Goal: Task Accomplishment & Management: Manage account settings

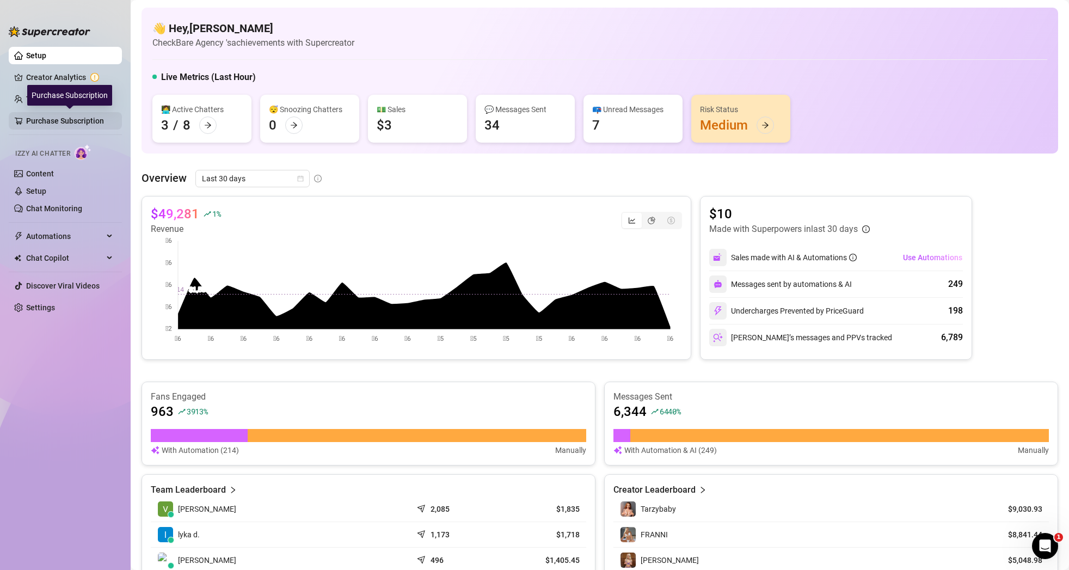
scroll to position [33, 0]
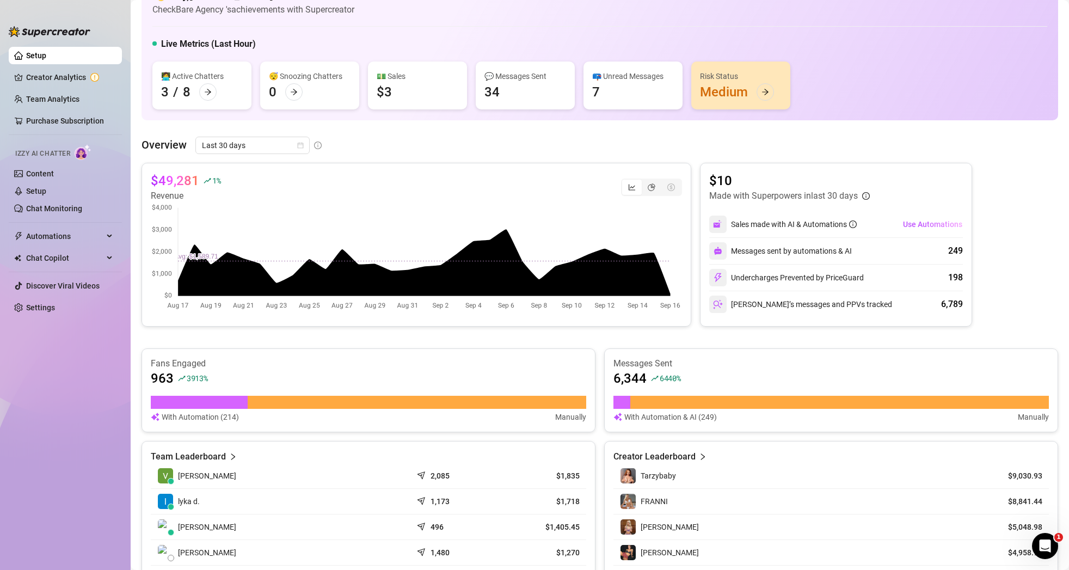
click at [201, 78] on div "👩‍💻 Active Chatters" at bounding box center [202, 76] width 82 height 12
click at [211, 102] on div "👩‍💻 Active Chatters 3 / 8" at bounding box center [201, 85] width 99 height 48
click at [209, 96] on div at bounding box center [207, 91] width 17 height 17
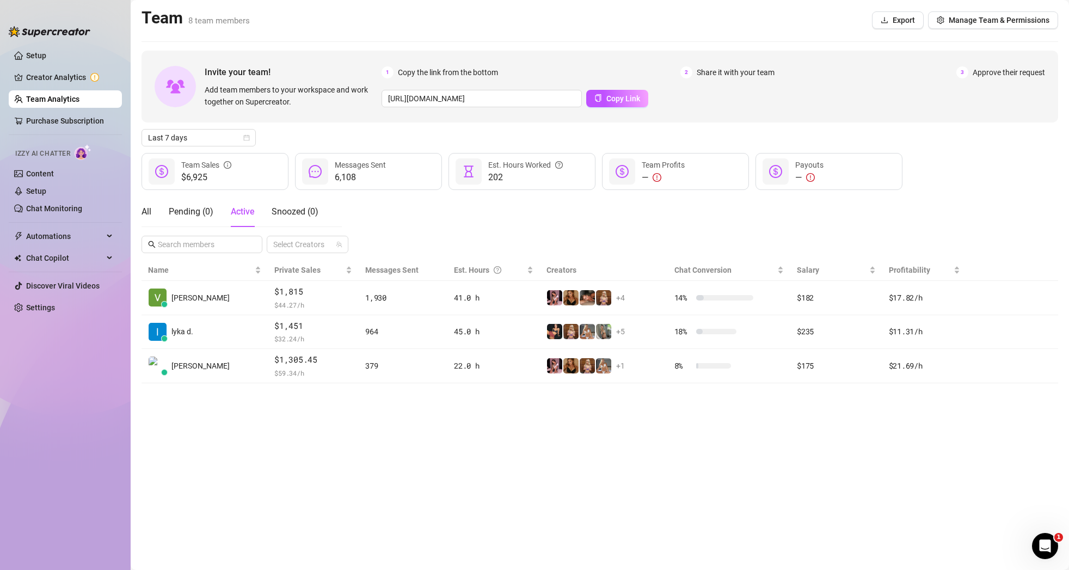
click at [67, 95] on link "Team Analytics" at bounding box center [52, 99] width 53 height 9
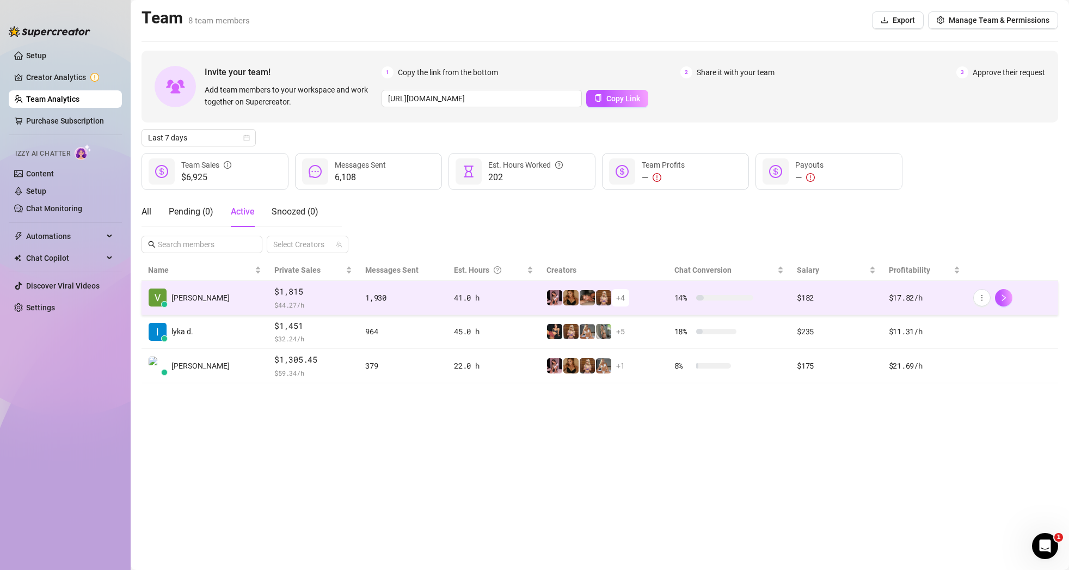
click at [199, 294] on span "[PERSON_NAME]" at bounding box center [200, 298] width 58 height 12
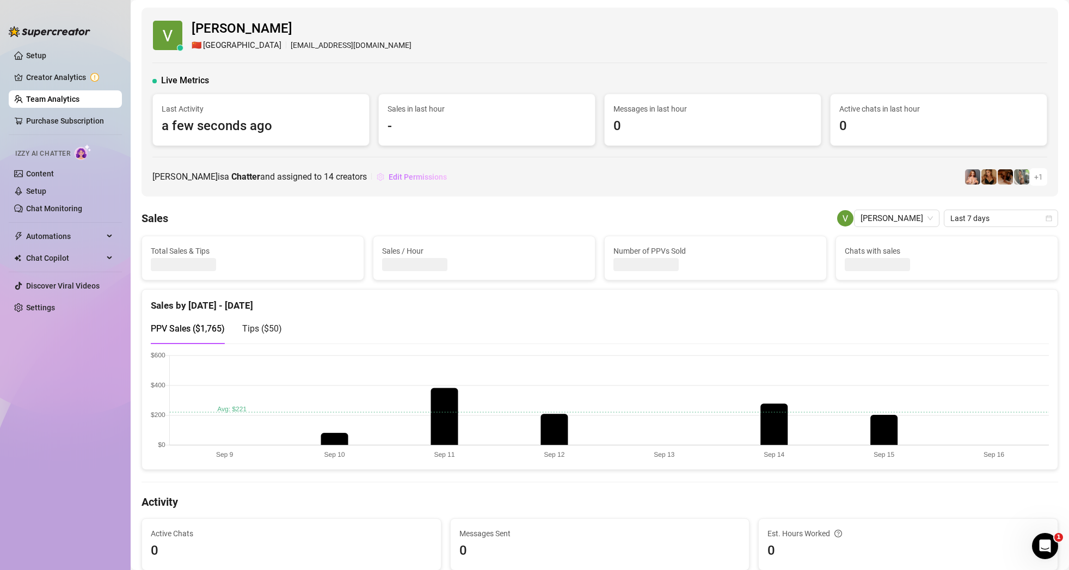
click at [416, 181] on span "Edit Permissions" at bounding box center [418, 177] width 58 height 9
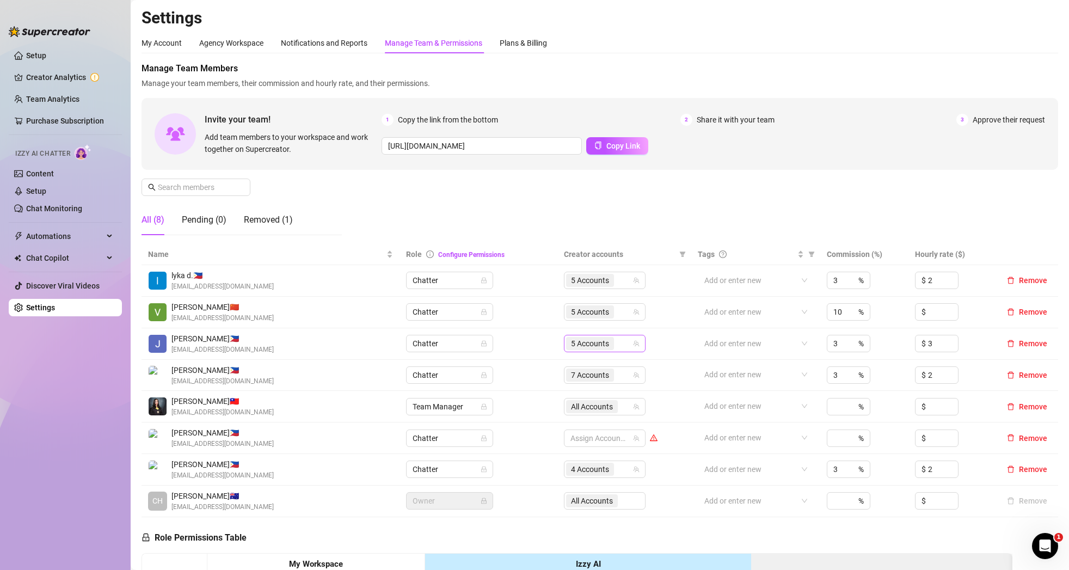
click at [638, 347] on div "5 Accounts" at bounding box center [605, 343] width 82 height 17
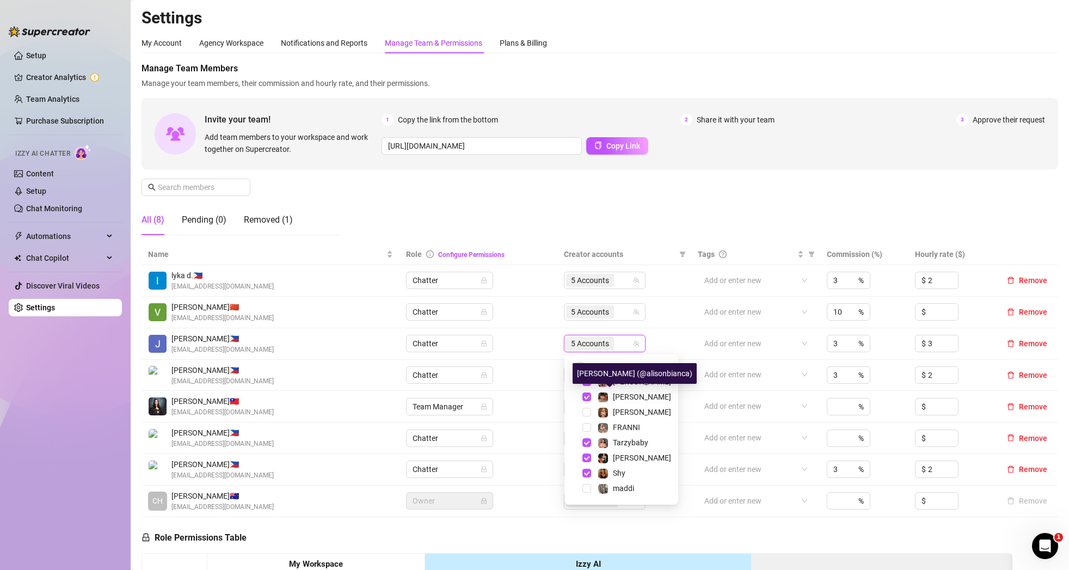
click at [621, 358] on div "Select all [PERSON_NAME] [PERSON_NAME] FRANNI Tarzybaby [PERSON_NAME] maddi [PE…" at bounding box center [621, 429] width 114 height 150
click at [602, 368] on span "Select all" at bounding box center [603, 366] width 38 height 12
click at [584, 368] on input "Select all" at bounding box center [580, 366] width 9 height 9
click at [602, 365] on span "Select all" at bounding box center [603, 366] width 38 height 12
click at [584, 365] on input "Select all" at bounding box center [580, 366] width 9 height 9
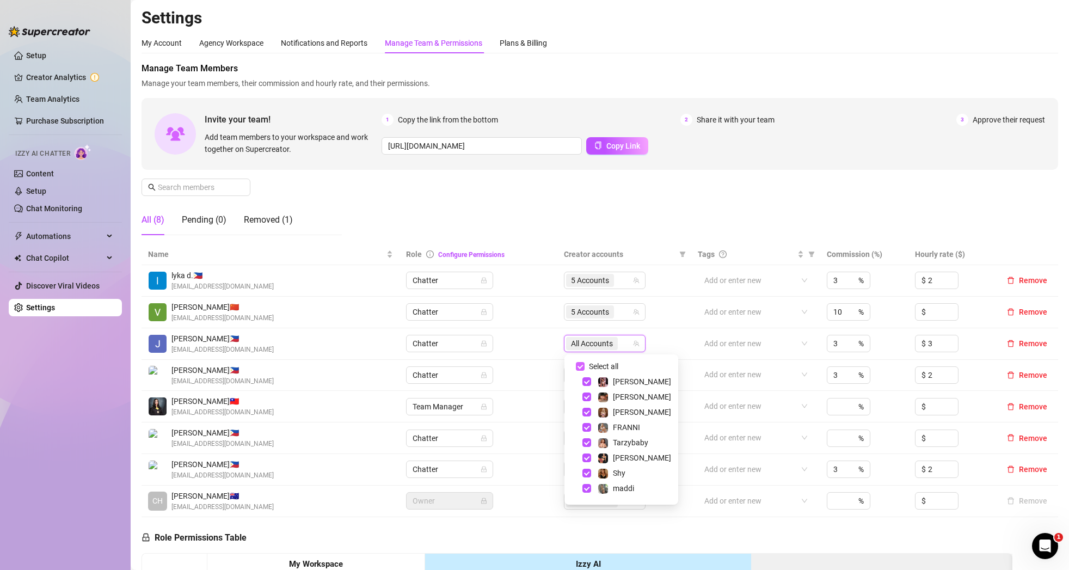
checkbox input "false"
click at [663, 343] on td "Assign Accounts" at bounding box center [624, 344] width 134 height 32
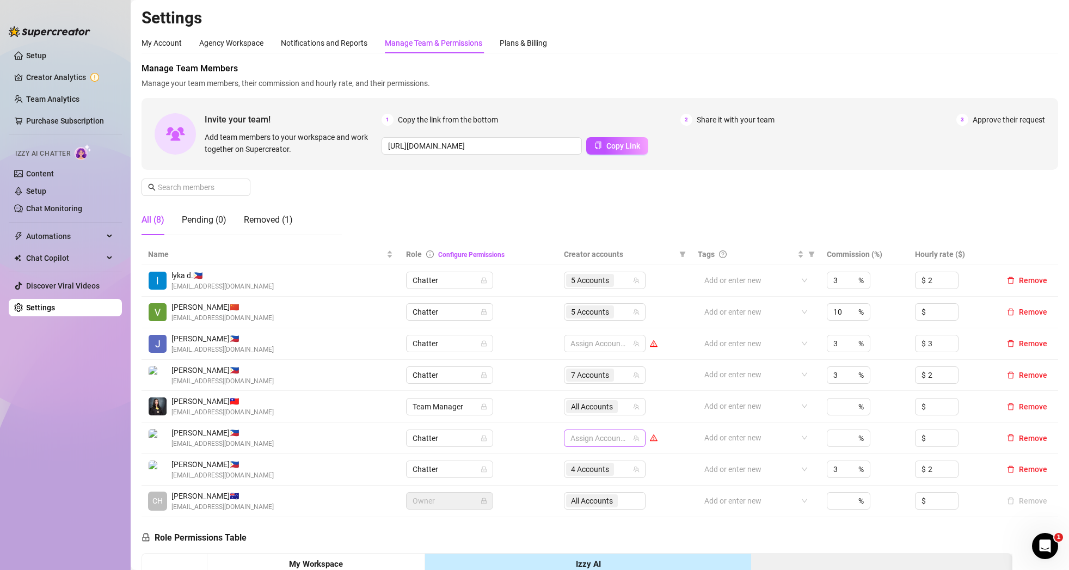
click at [627, 440] on div at bounding box center [599, 437] width 66 height 15
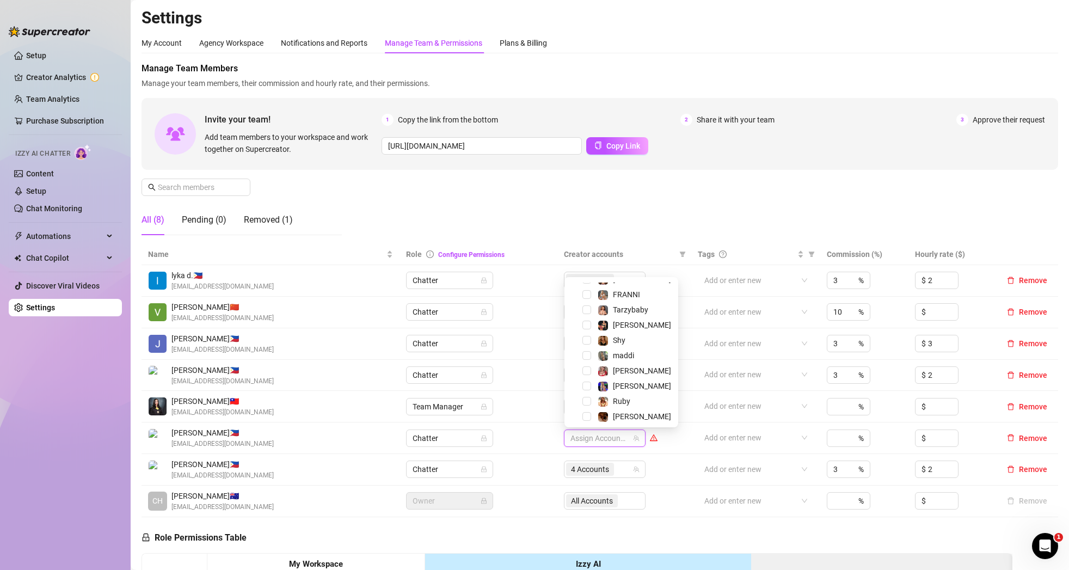
scroll to position [89, 0]
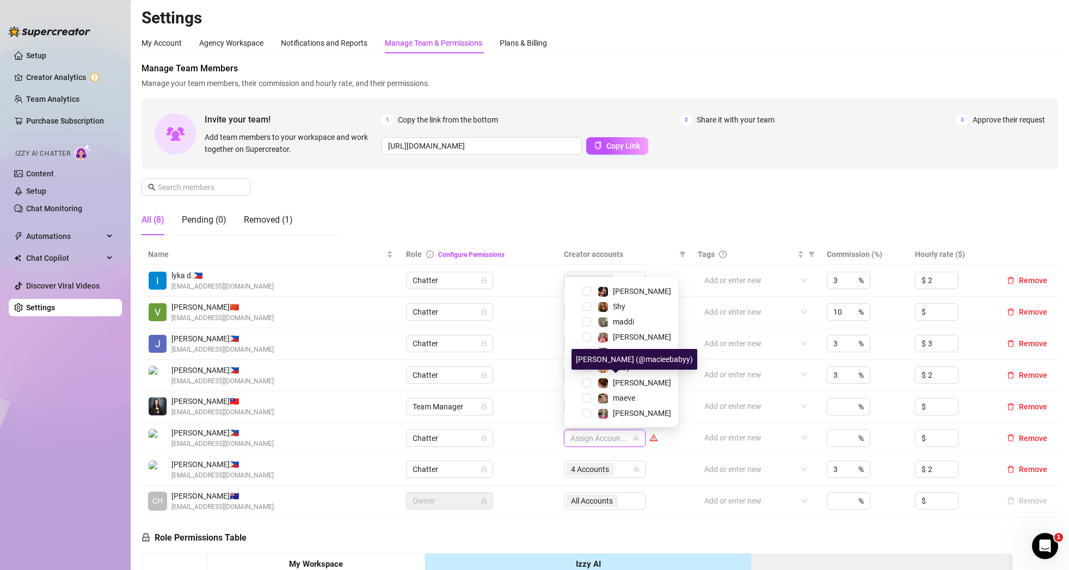
click at [621, 367] on div "[PERSON_NAME] (@macieebabyy)" at bounding box center [634, 359] width 126 height 21
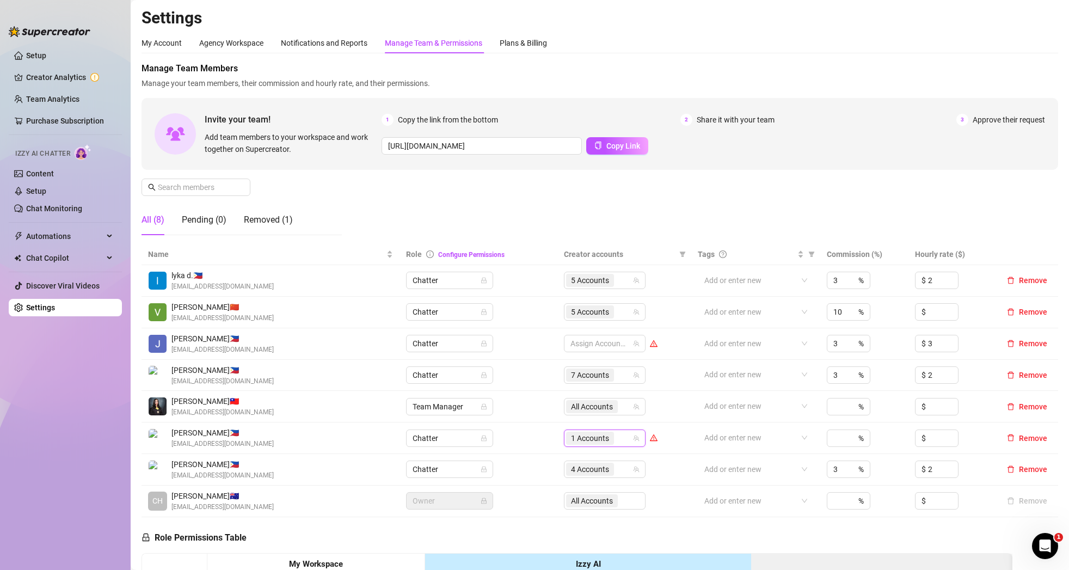
click at [636, 440] on icon "team" at bounding box center [636, 438] width 6 height 6
click at [639, 441] on icon "team" at bounding box center [636, 438] width 7 height 7
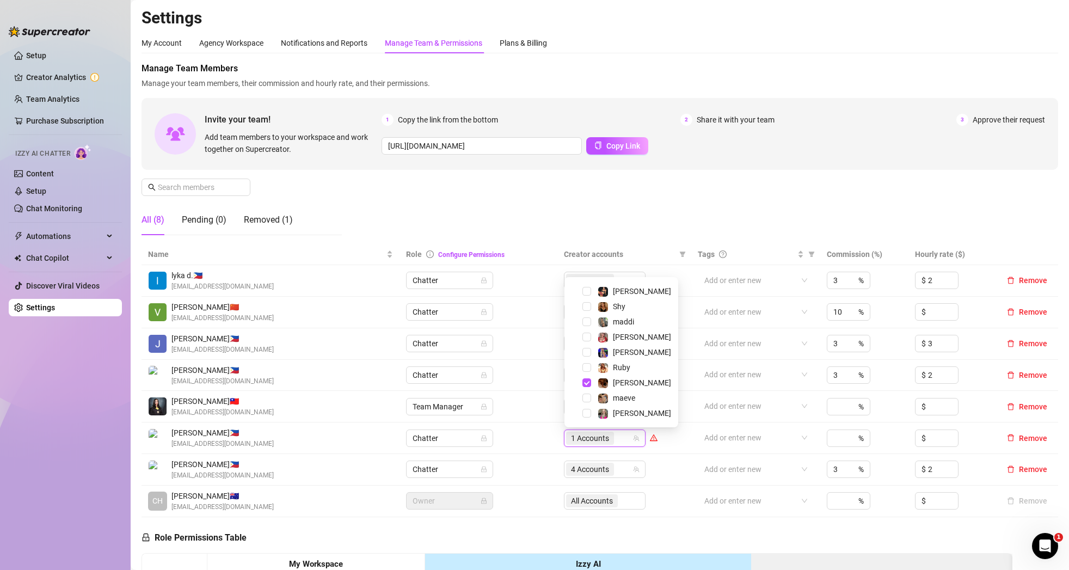
click at [611, 440] on span "1 Accounts" at bounding box center [590, 438] width 48 height 13
click at [587, 378] on span "Select tree node" at bounding box center [586, 382] width 9 height 9
click at [587, 367] on span "Select tree node" at bounding box center [586, 367] width 9 height 9
click at [588, 413] on span "Select tree node" at bounding box center [586, 413] width 9 height 9
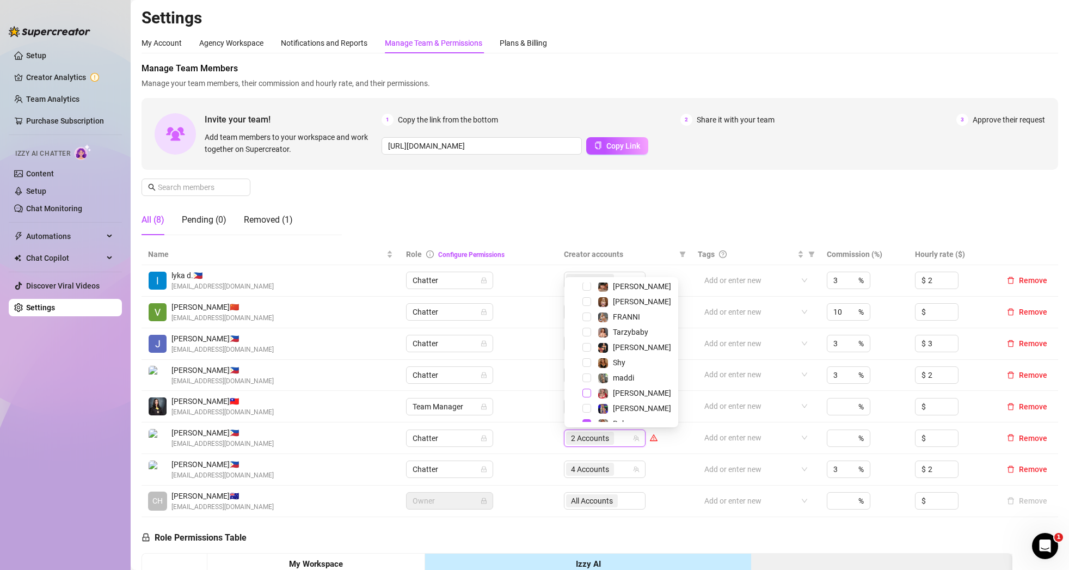
click at [583, 393] on span "Select tree node" at bounding box center [586, 393] width 9 height 9
click at [587, 344] on span "Select tree node" at bounding box center [586, 347] width 9 height 9
click at [590, 320] on span "Select tree node" at bounding box center [586, 319] width 9 height 9
drag, startPoint x: 686, startPoint y: 280, endPoint x: 678, endPoint y: 288, distance: 11.9
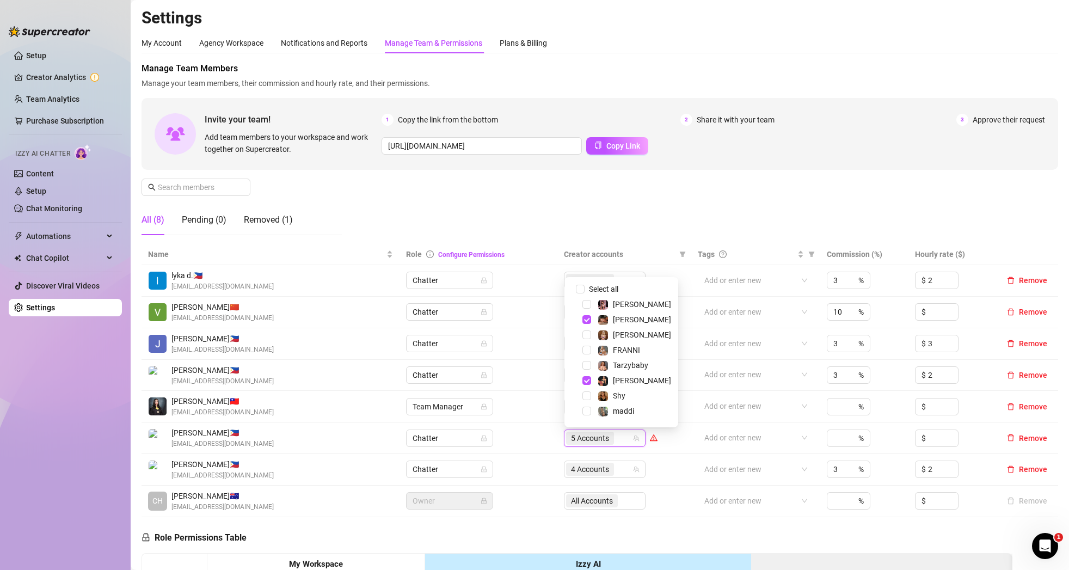
click at [686, 281] on td "5 Accounts" at bounding box center [624, 281] width 134 height 32
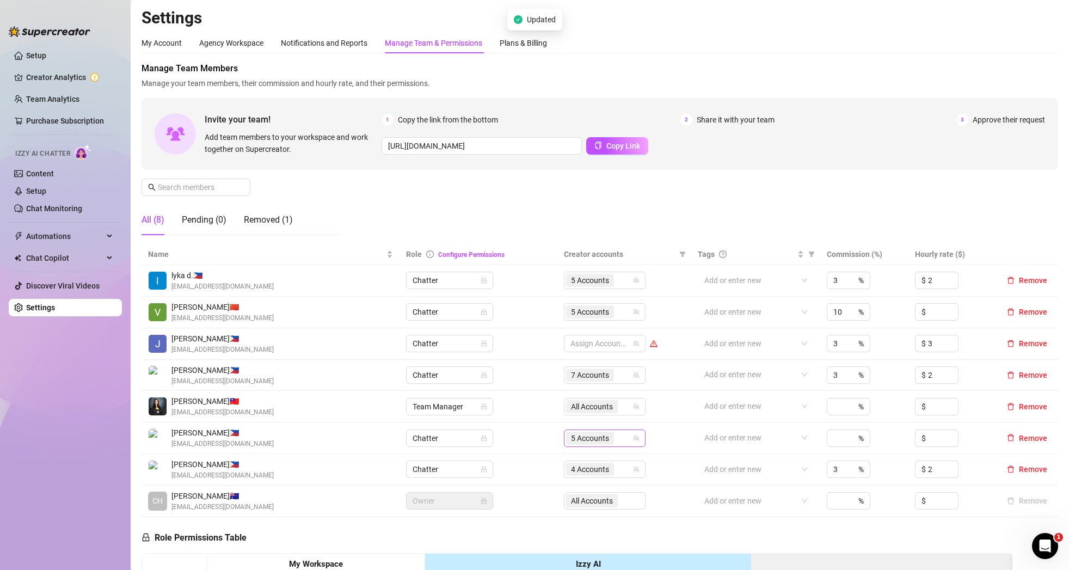
click at [606, 439] on span "5 Accounts" at bounding box center [590, 438] width 38 height 12
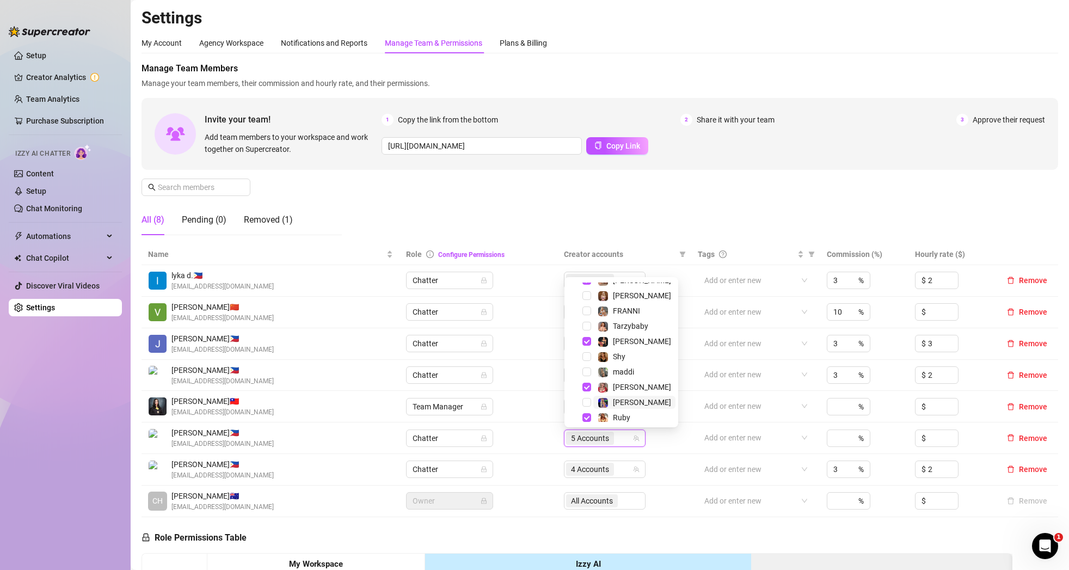
scroll to position [89, 0]
click at [591, 382] on div "[PERSON_NAME]" at bounding box center [621, 382] width 108 height 13
click at [591, 383] on div "[PERSON_NAME]" at bounding box center [621, 382] width 108 height 13
click at [588, 384] on span "Select tree node" at bounding box center [586, 382] width 9 height 9
click at [666, 376] on td "7 Accounts" at bounding box center [624, 376] width 134 height 32
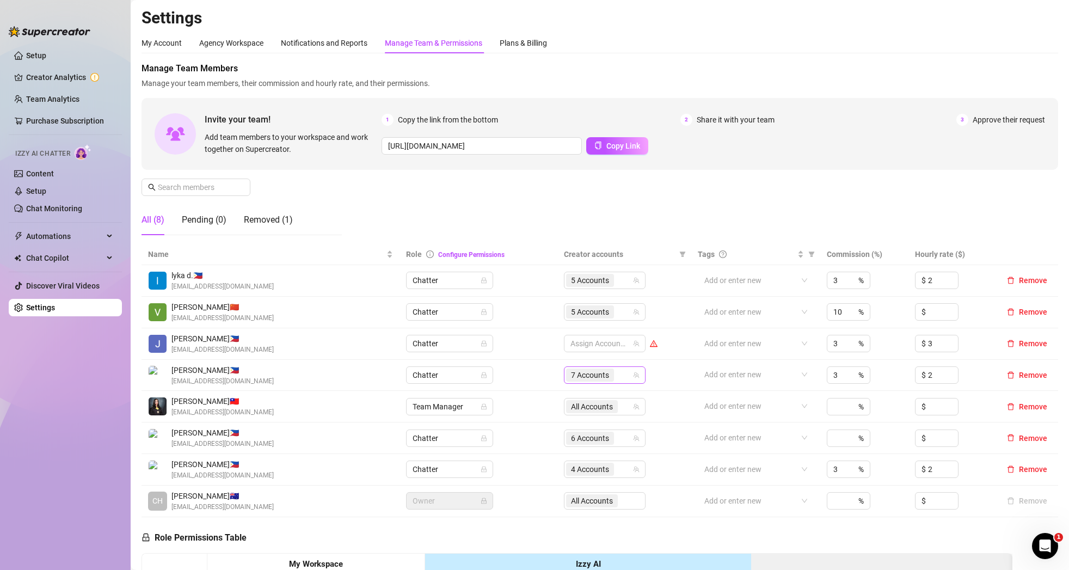
click at [634, 376] on icon "team" at bounding box center [636, 375] width 6 height 6
click at [635, 376] on icon "team" at bounding box center [636, 375] width 7 height 7
click at [591, 374] on span "7 Accounts" at bounding box center [590, 375] width 38 height 12
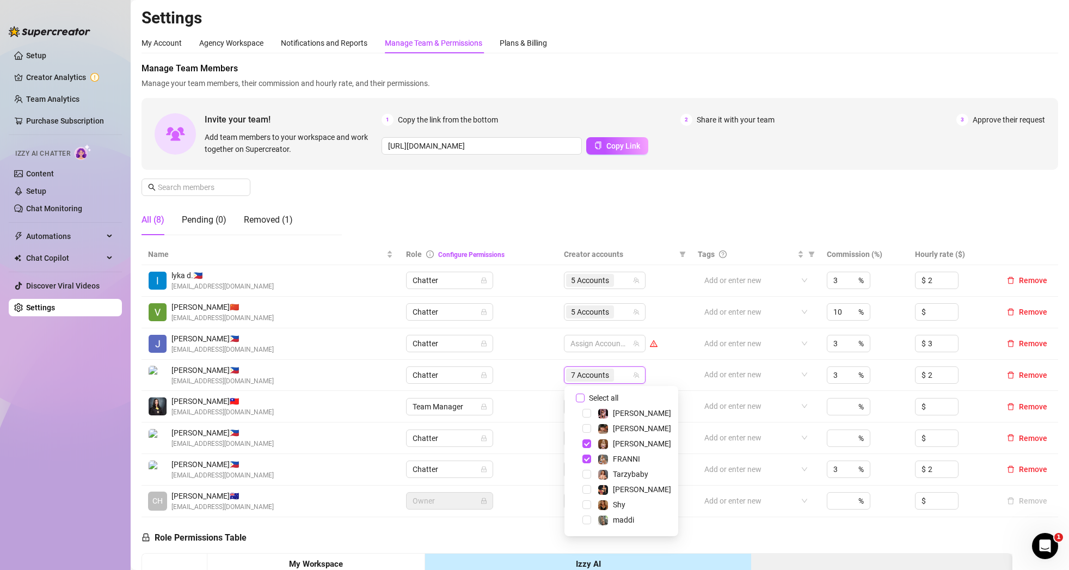
click at [600, 396] on span "Select all" at bounding box center [603, 398] width 38 height 12
click at [584, 396] on input "Select all" at bounding box center [580, 397] width 9 height 9
click at [600, 396] on span "Select all" at bounding box center [603, 398] width 38 height 12
click at [584, 396] on input "Select all" at bounding box center [580, 397] width 9 height 9
checkbox input "false"
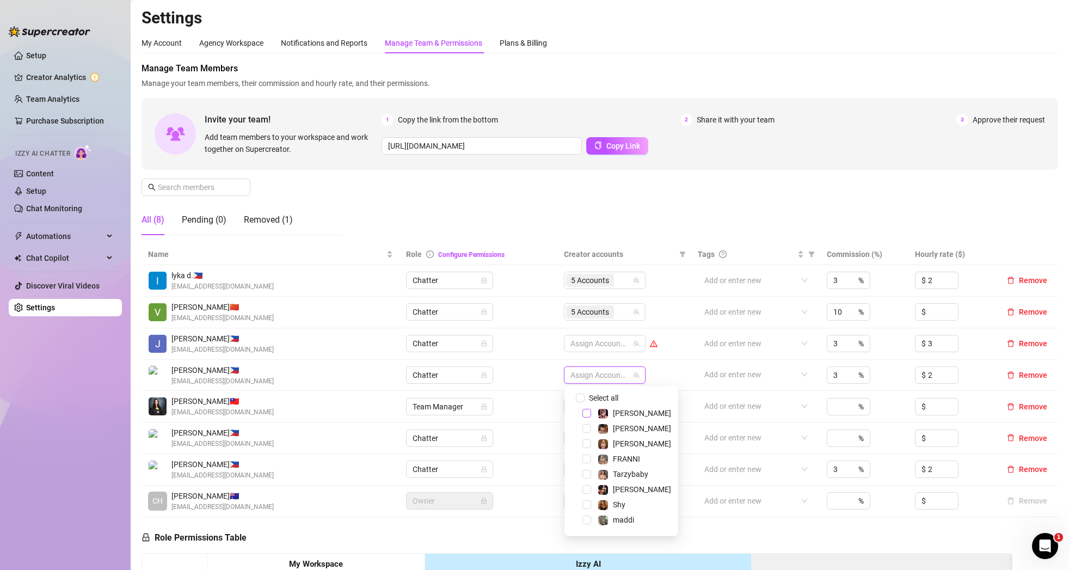
click at [584, 414] on span "Select tree node" at bounding box center [586, 413] width 9 height 9
click at [588, 460] on span "Select tree node" at bounding box center [586, 458] width 9 height 9
click at [586, 441] on span "Select tree node" at bounding box center [586, 443] width 9 height 9
click at [587, 445] on span "Select tree node" at bounding box center [586, 447] width 9 height 9
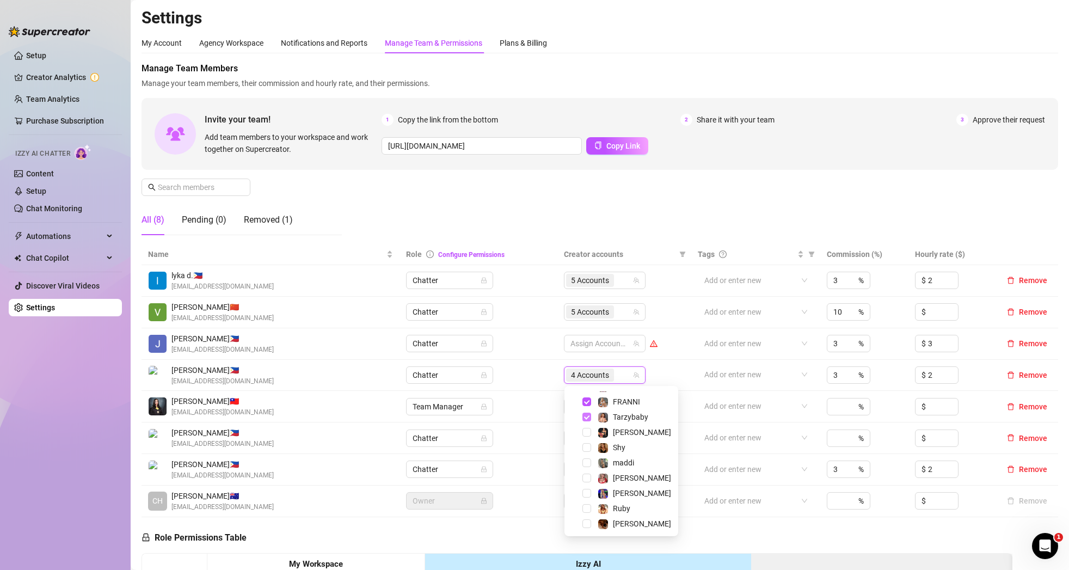
scroll to position [59, 0]
click at [587, 458] on span "Select tree node" at bounding box center [586, 461] width 9 height 9
click at [585, 490] on span "Select tree node" at bounding box center [586, 491] width 9 height 9
click at [584, 507] on span "Select tree node" at bounding box center [586, 506] width 9 height 9
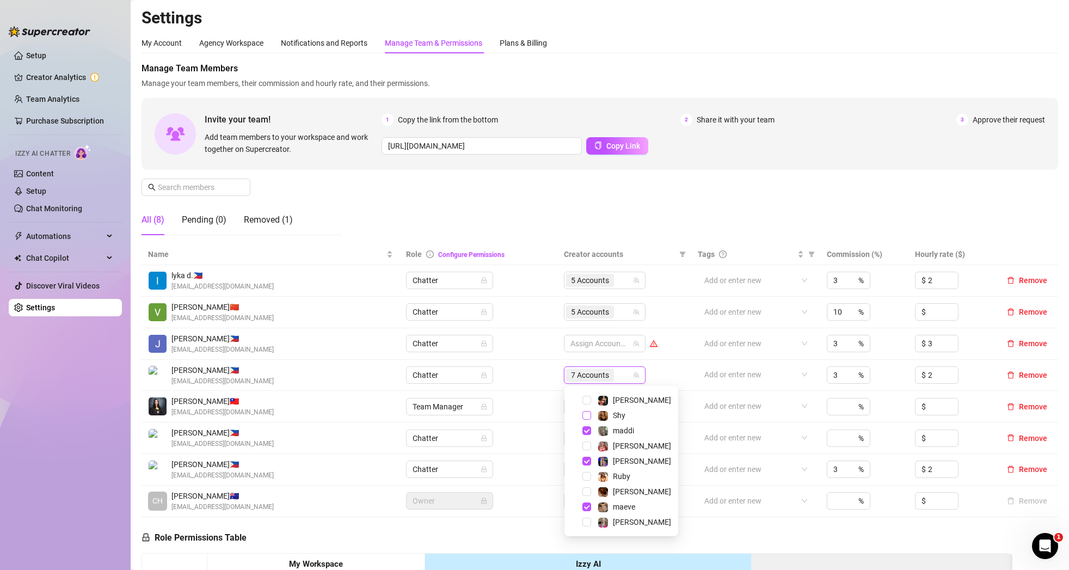
click at [589, 417] on span "Select tree node" at bounding box center [586, 415] width 9 height 9
click at [672, 392] on td "All Accounts" at bounding box center [624, 407] width 134 height 32
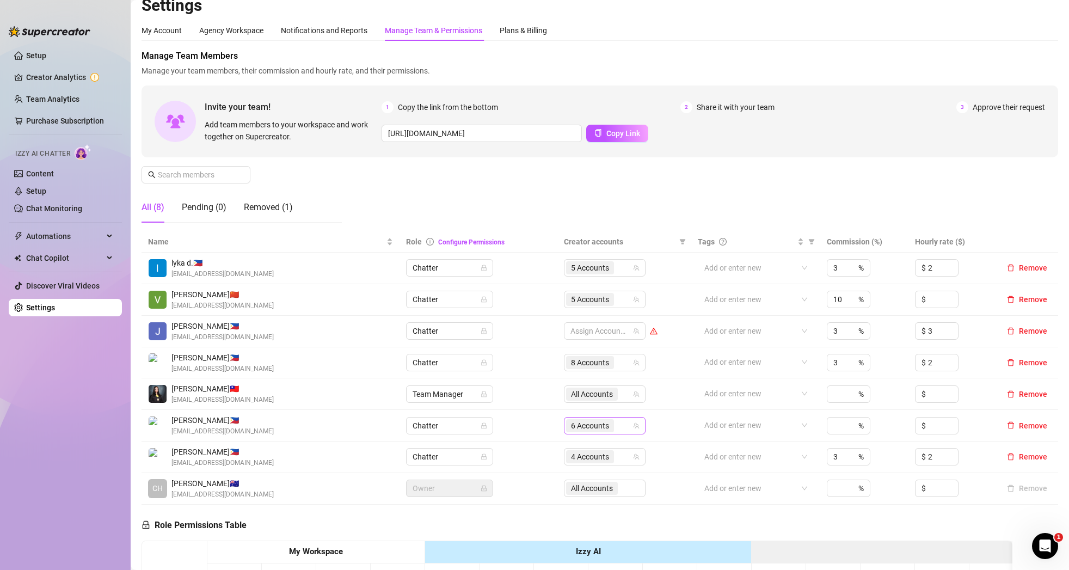
scroll to position [10, 0]
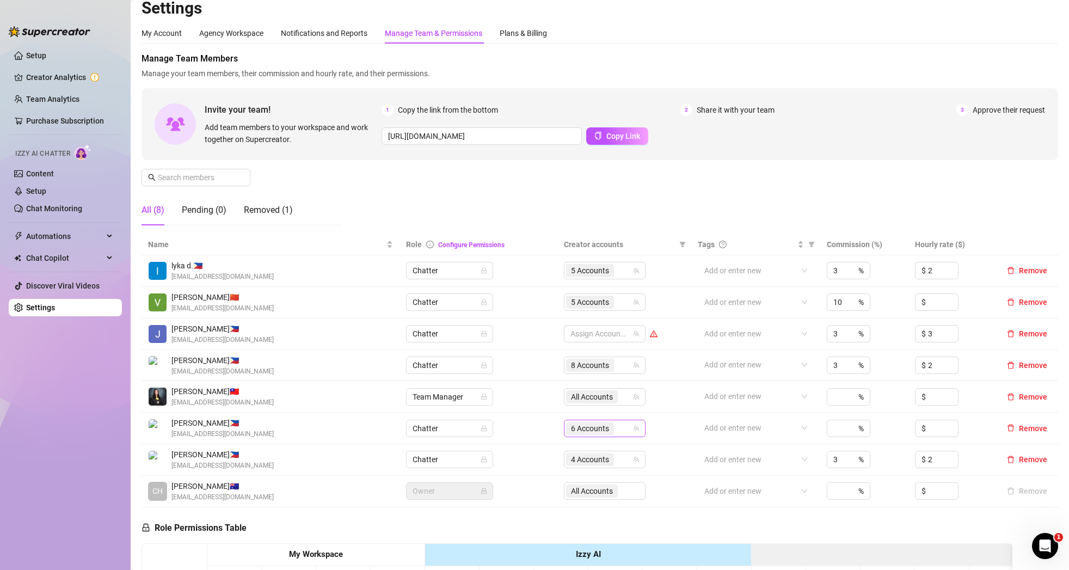
click at [641, 426] on div "6 Accounts" at bounding box center [605, 428] width 82 height 17
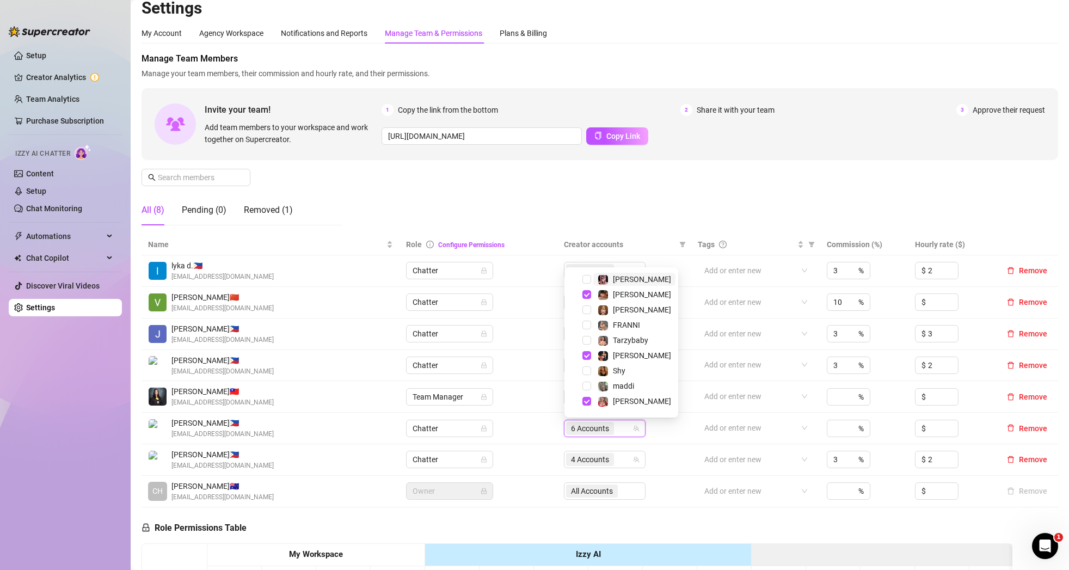
click at [657, 425] on td "6 Accounts" at bounding box center [624, 429] width 134 height 32
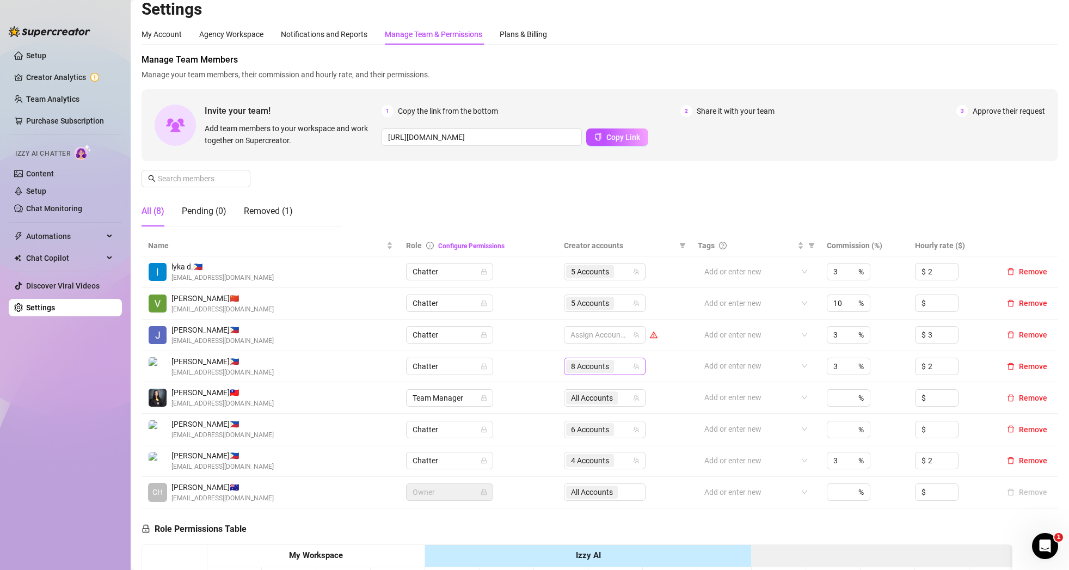
scroll to position [12, 0]
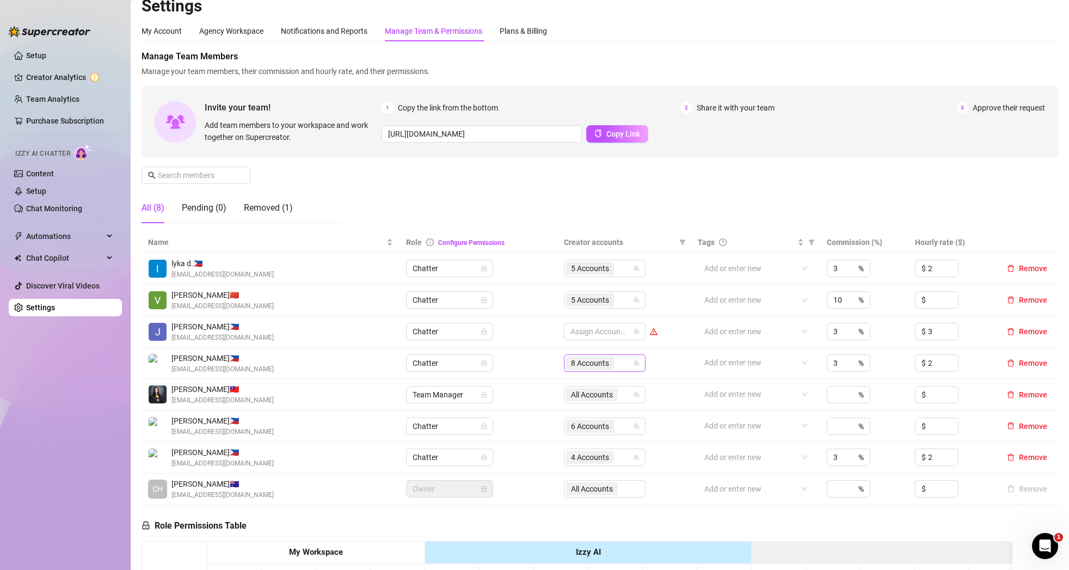
click at [637, 367] on div "8 Accounts" at bounding box center [605, 362] width 82 height 17
click at [638, 364] on icon "team" at bounding box center [636, 363] width 6 height 6
click at [636, 365] on icon "team" at bounding box center [636, 363] width 7 height 7
click at [608, 365] on span "8 Accounts" at bounding box center [590, 363] width 38 height 12
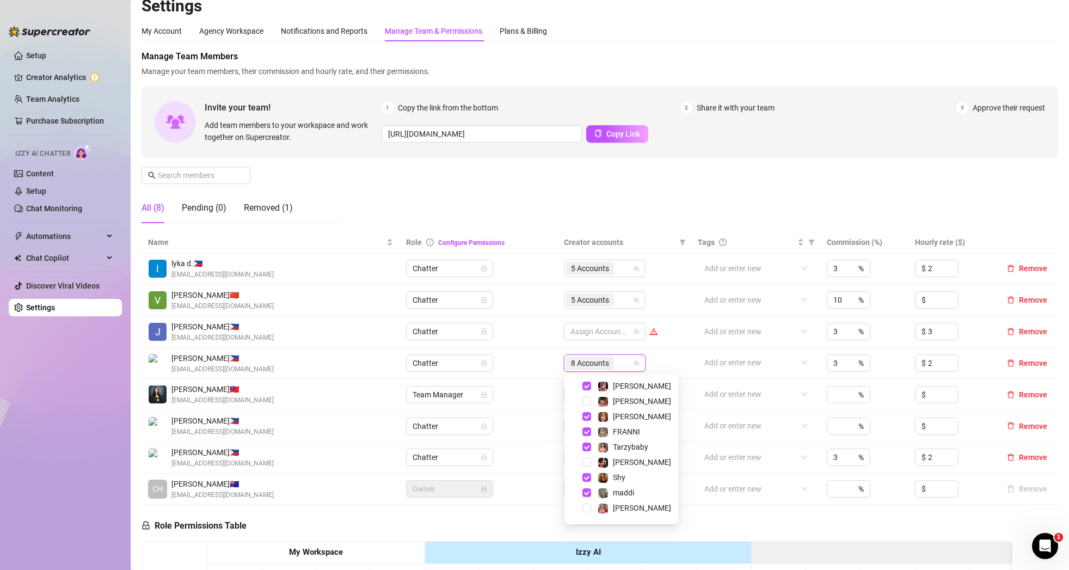
scroll to position [89, 0]
click at [585, 402] on span "Select tree node" at bounding box center [586, 403] width 9 height 9
click at [667, 371] on td "7 Accounts" at bounding box center [624, 364] width 134 height 32
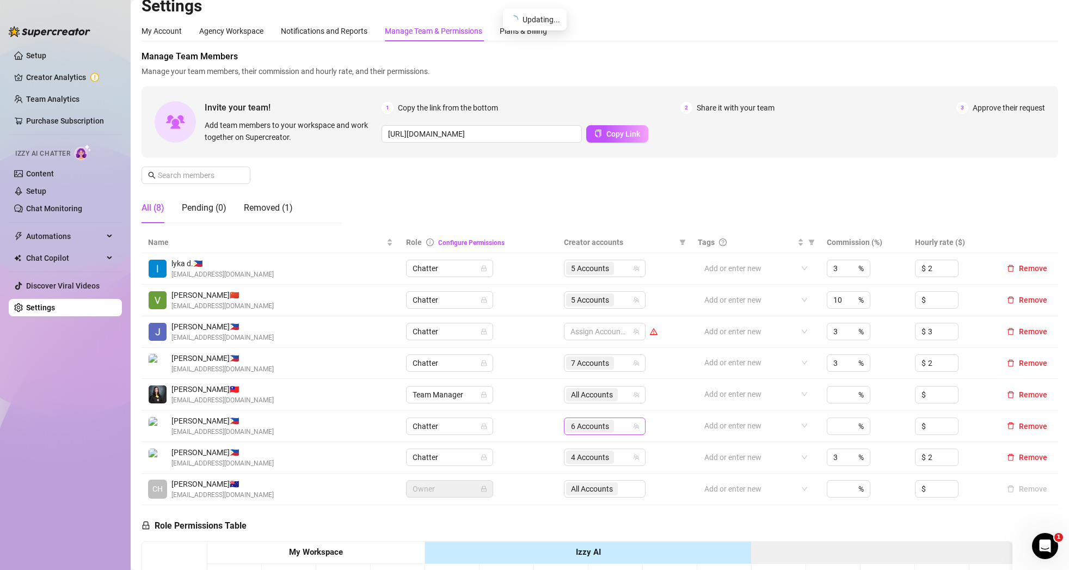
click at [641, 428] on div "6 Accounts" at bounding box center [605, 425] width 82 height 17
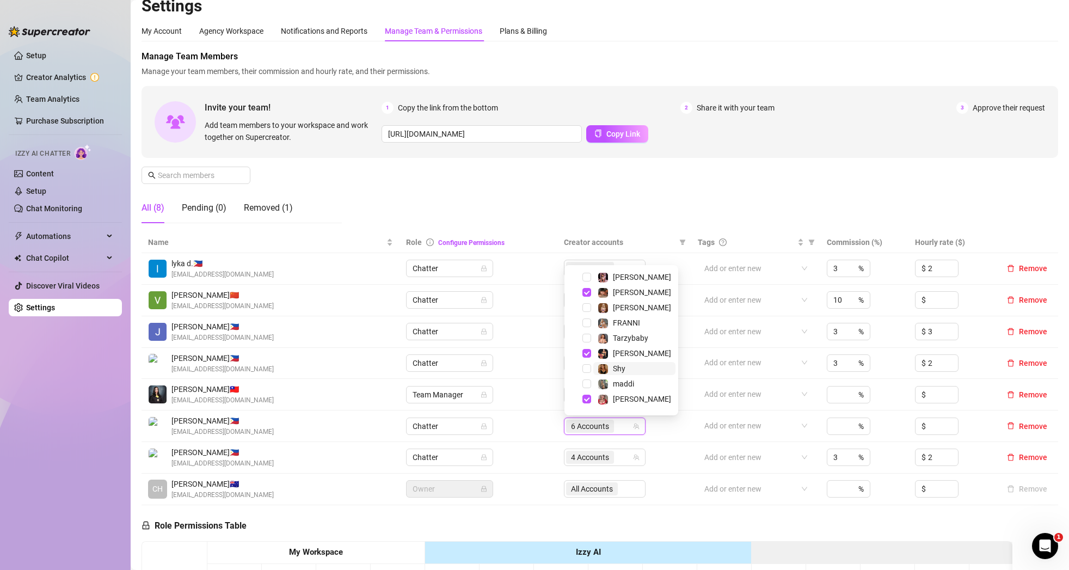
click at [587, 368] on span "Select tree node" at bounding box center [586, 368] width 9 height 9
click at [667, 372] on td "7 Accounts" at bounding box center [624, 364] width 134 height 32
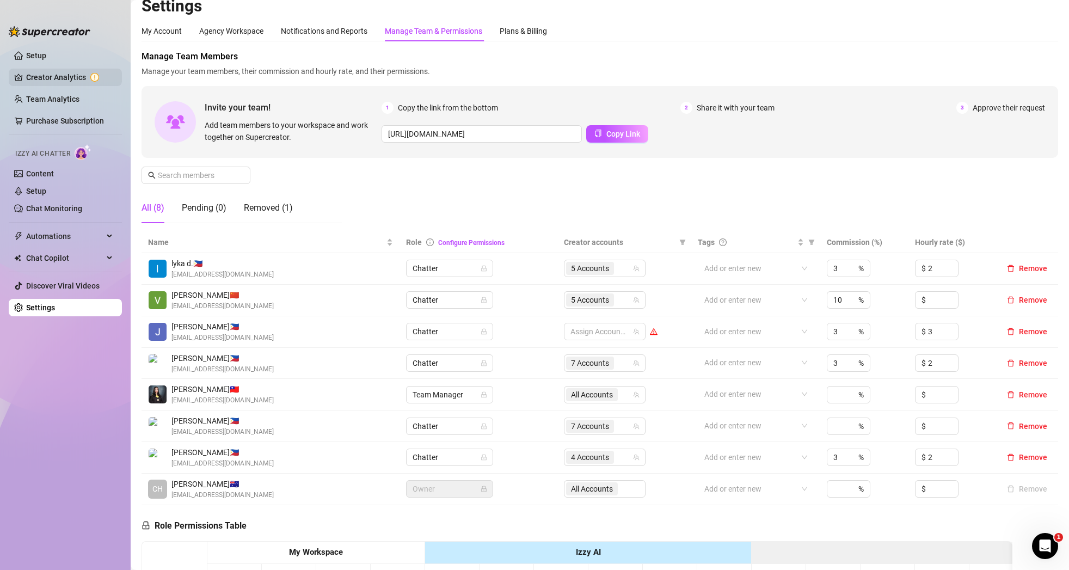
click at [78, 76] on link "Creator Analytics" at bounding box center [69, 77] width 87 height 17
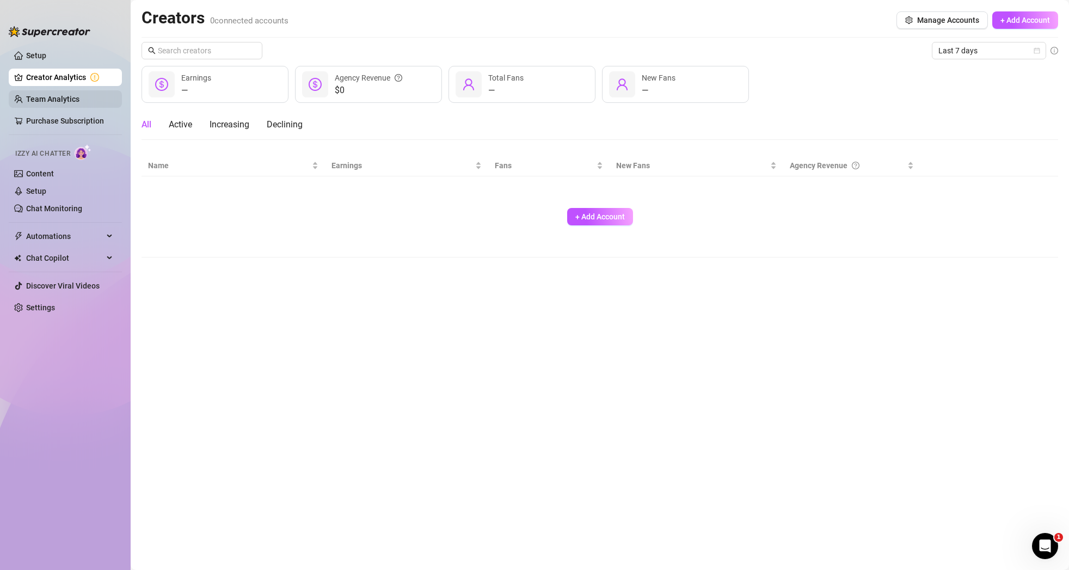
click at [75, 95] on link "Team Analytics" at bounding box center [52, 99] width 53 height 9
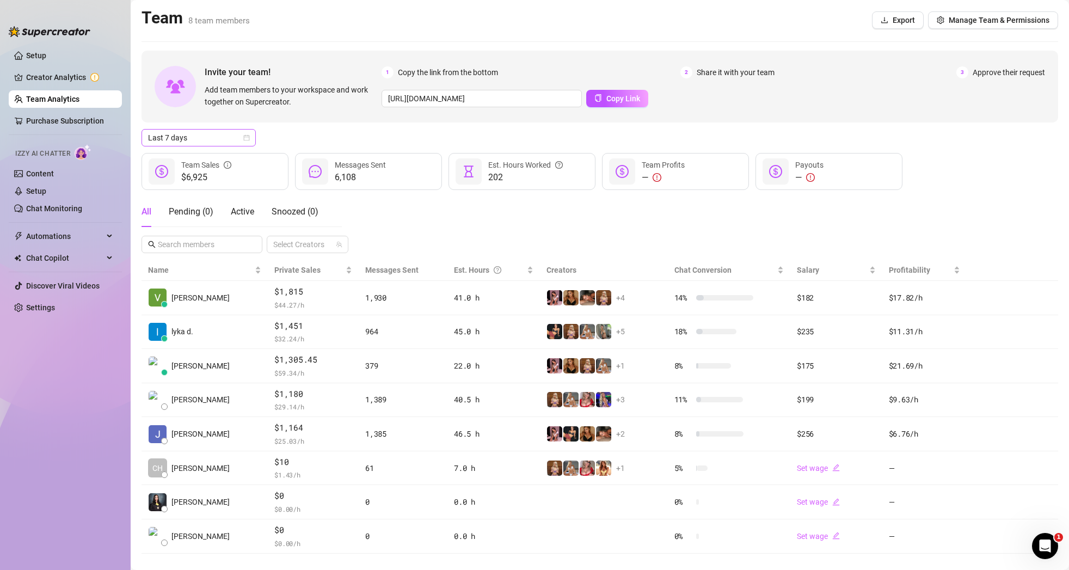
click at [250, 138] on div "Last 7 days" at bounding box center [198, 137] width 114 height 17
click at [223, 159] on div "Last 24 hours" at bounding box center [198, 159] width 97 height 12
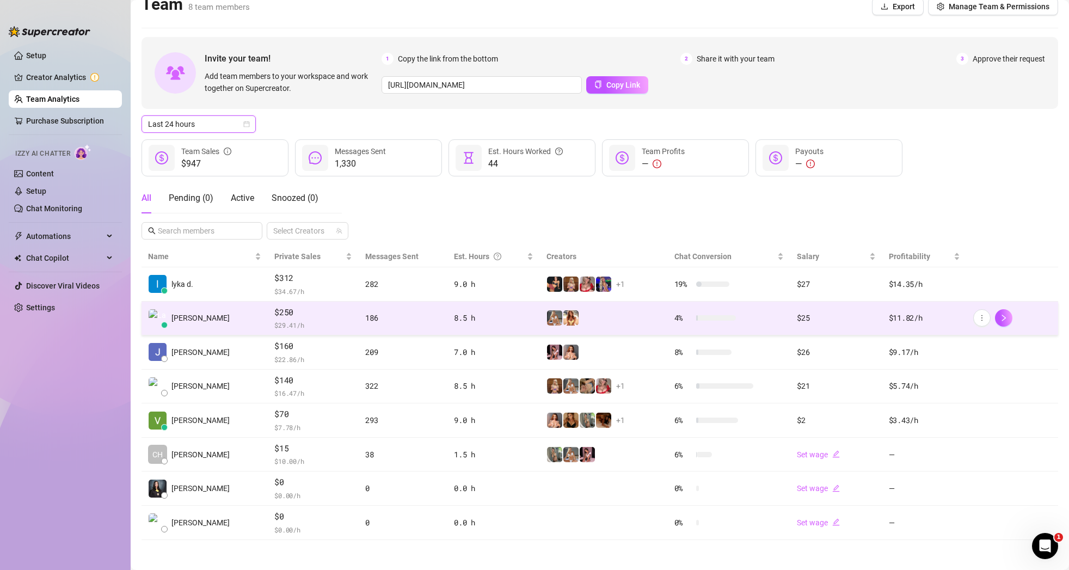
scroll to position [16, 0]
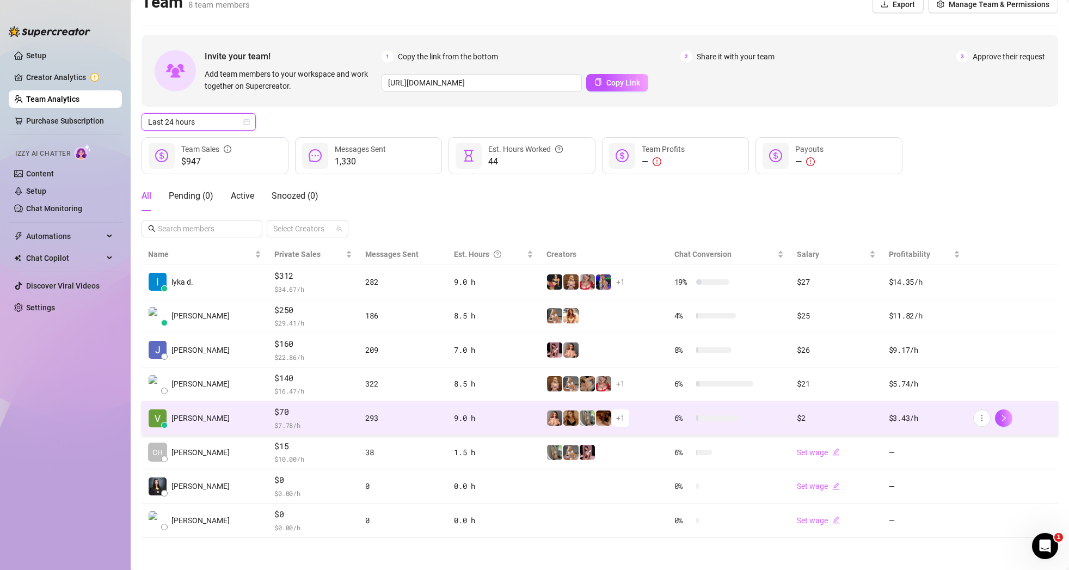
click at [616, 418] on span "+ 1" at bounding box center [620, 418] width 9 height 12
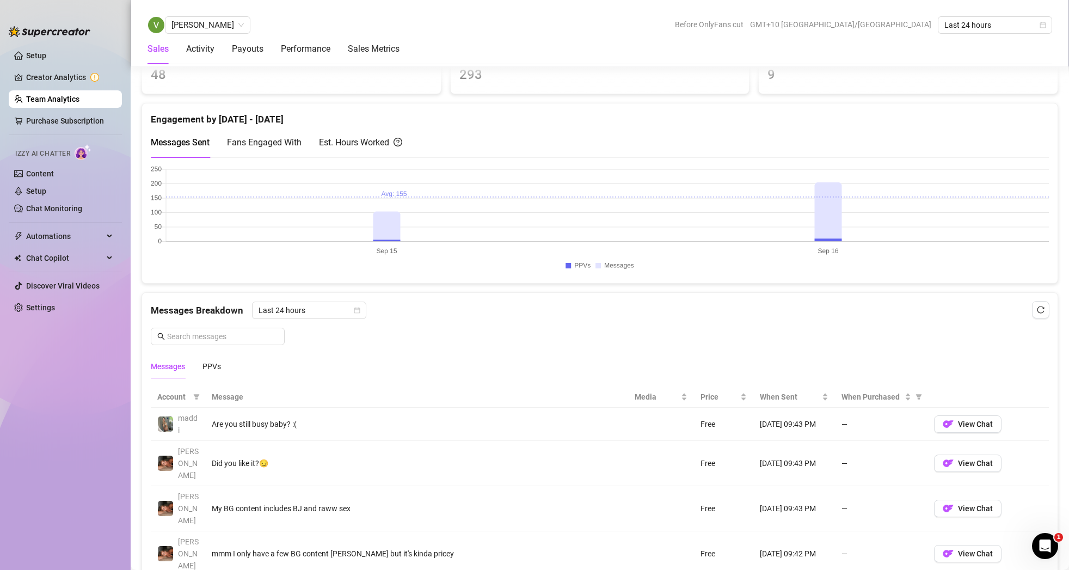
scroll to position [555, 0]
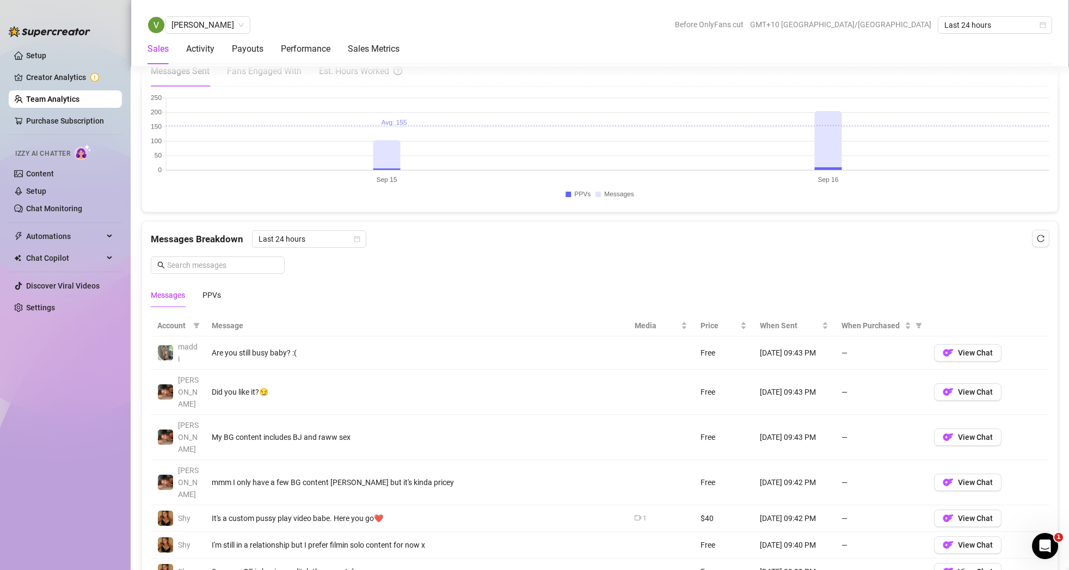
click at [398, 539] on div "I'm still in a relationship but I prefer filmin solo content for now x" at bounding box center [417, 545] width 410 height 12
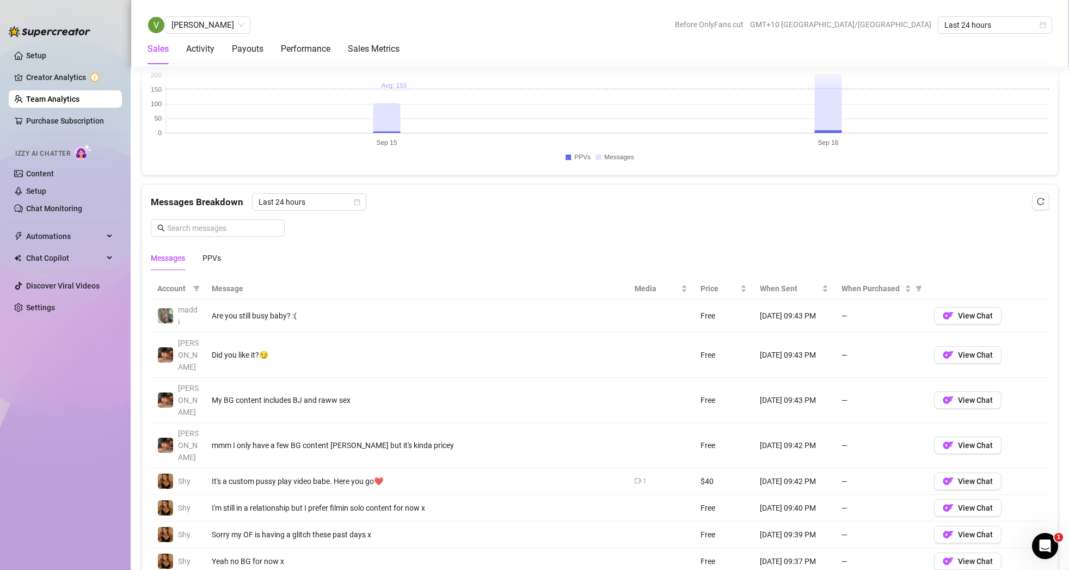
scroll to position [612, 0]
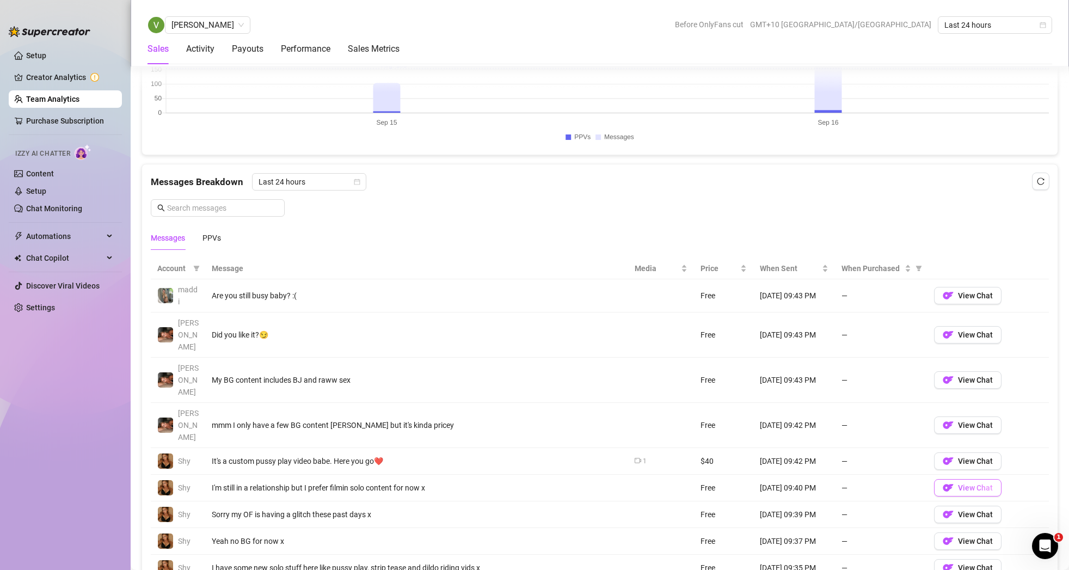
click at [947, 482] on img "button" at bounding box center [948, 487] width 11 height 11
